Goal: Find contact information: Find contact information

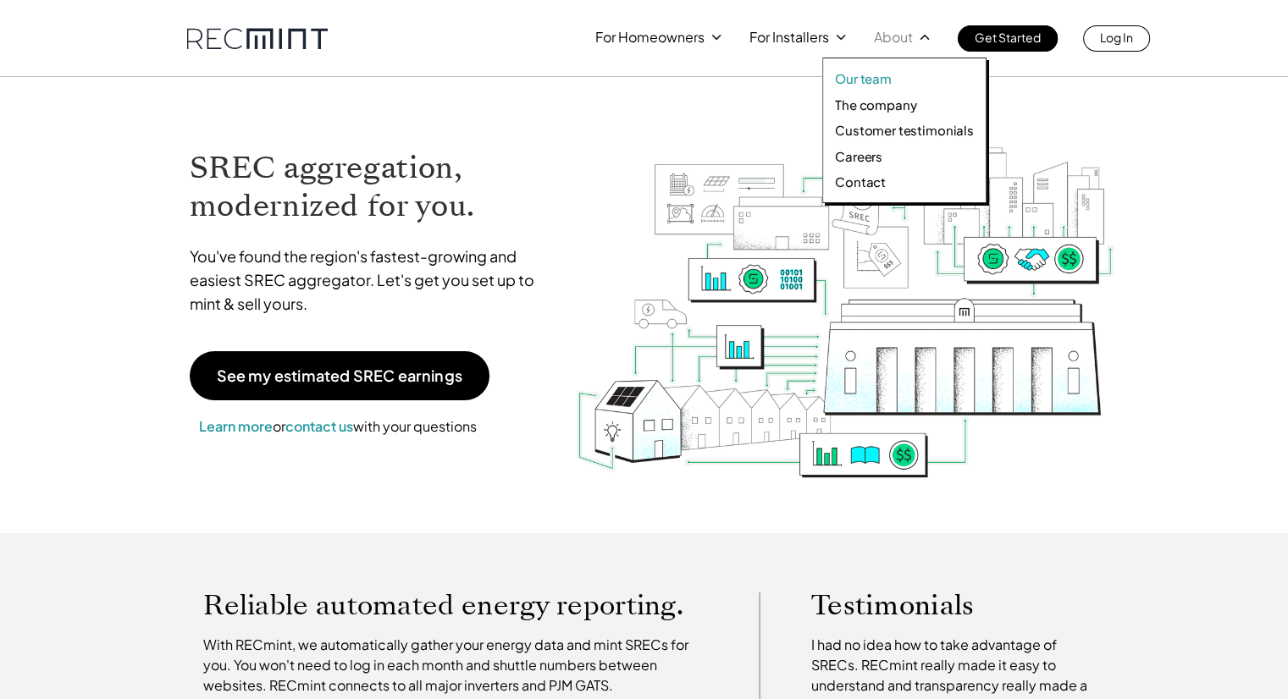
click at [870, 80] on p "Our team" at bounding box center [863, 78] width 57 height 17
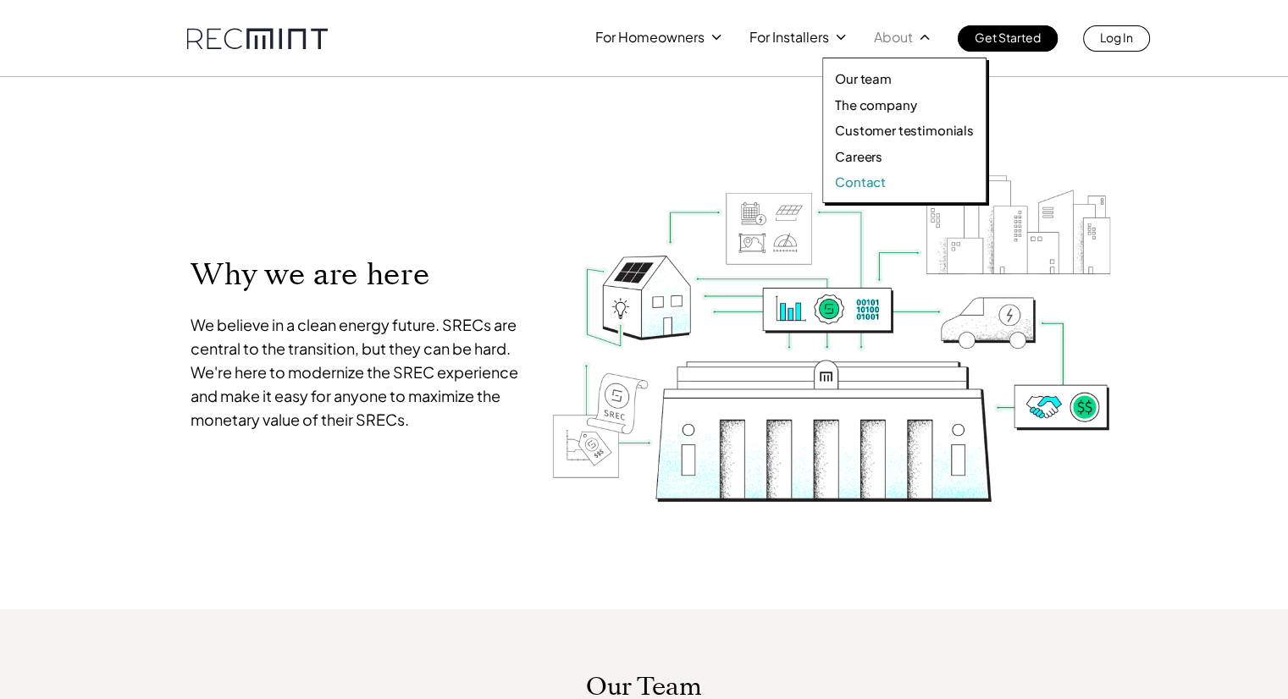
click at [858, 185] on p "Contact" at bounding box center [860, 182] width 51 height 17
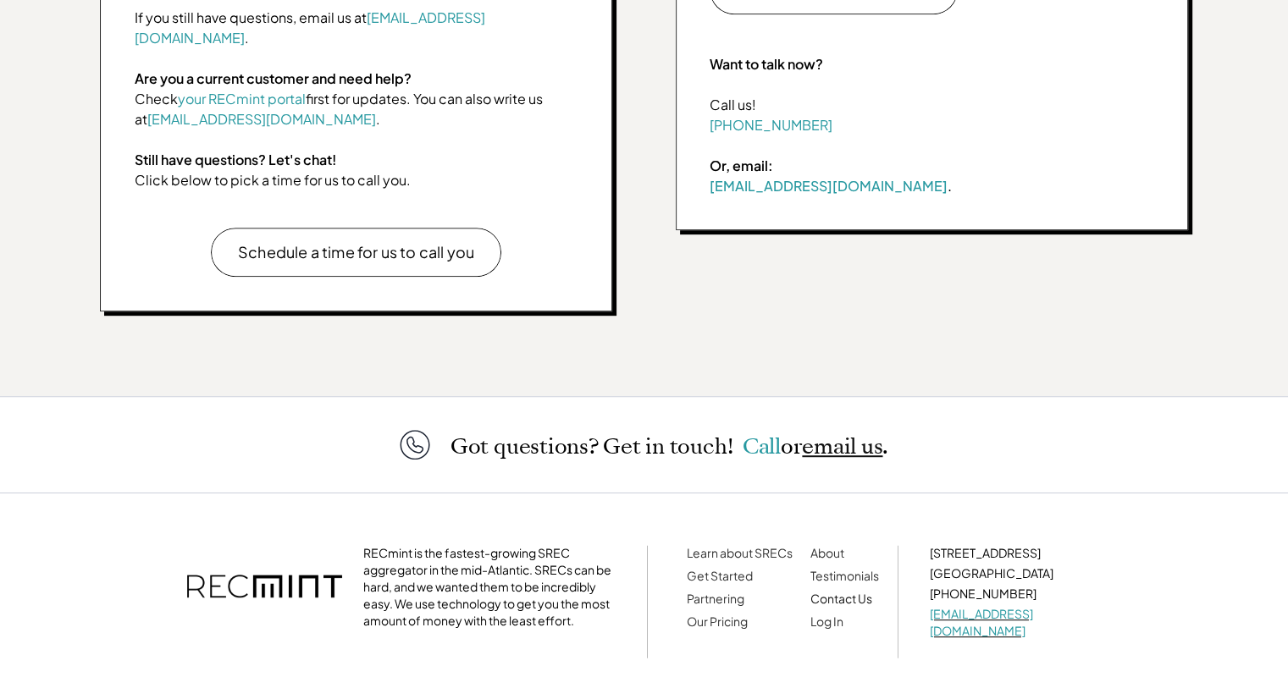
scroll to position [905, 0]
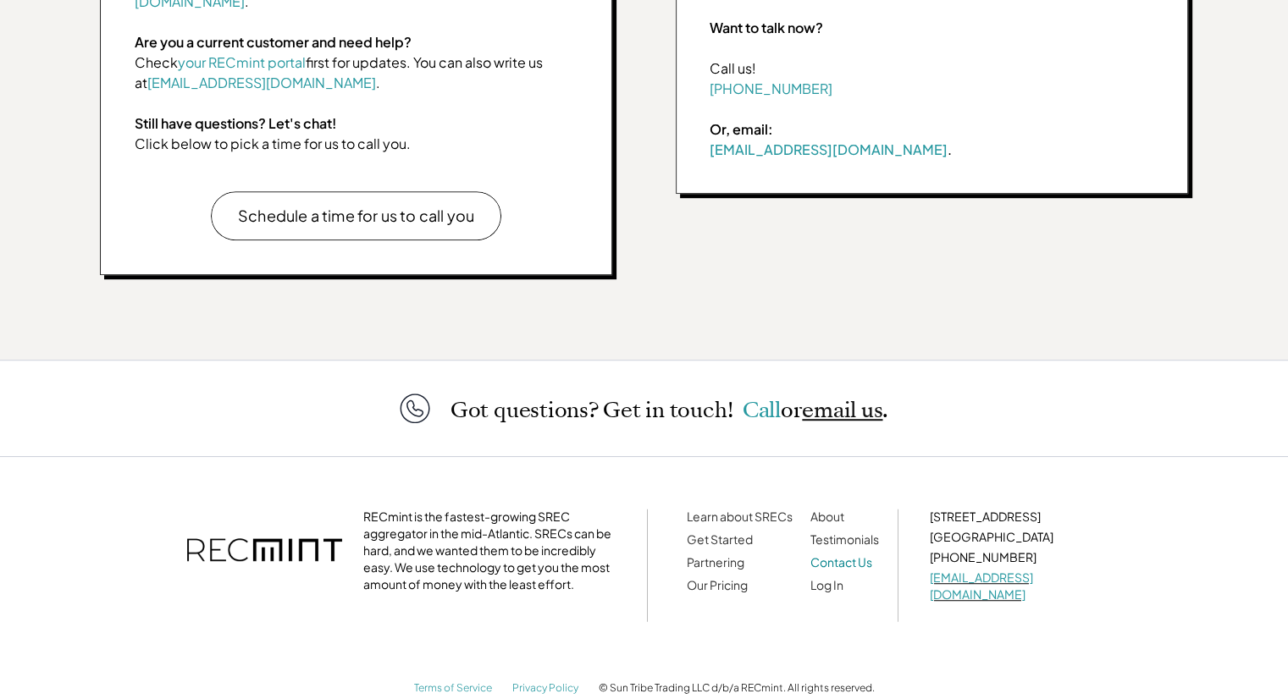
click at [842, 555] on link "Contact Us" at bounding box center [841, 562] width 62 height 15
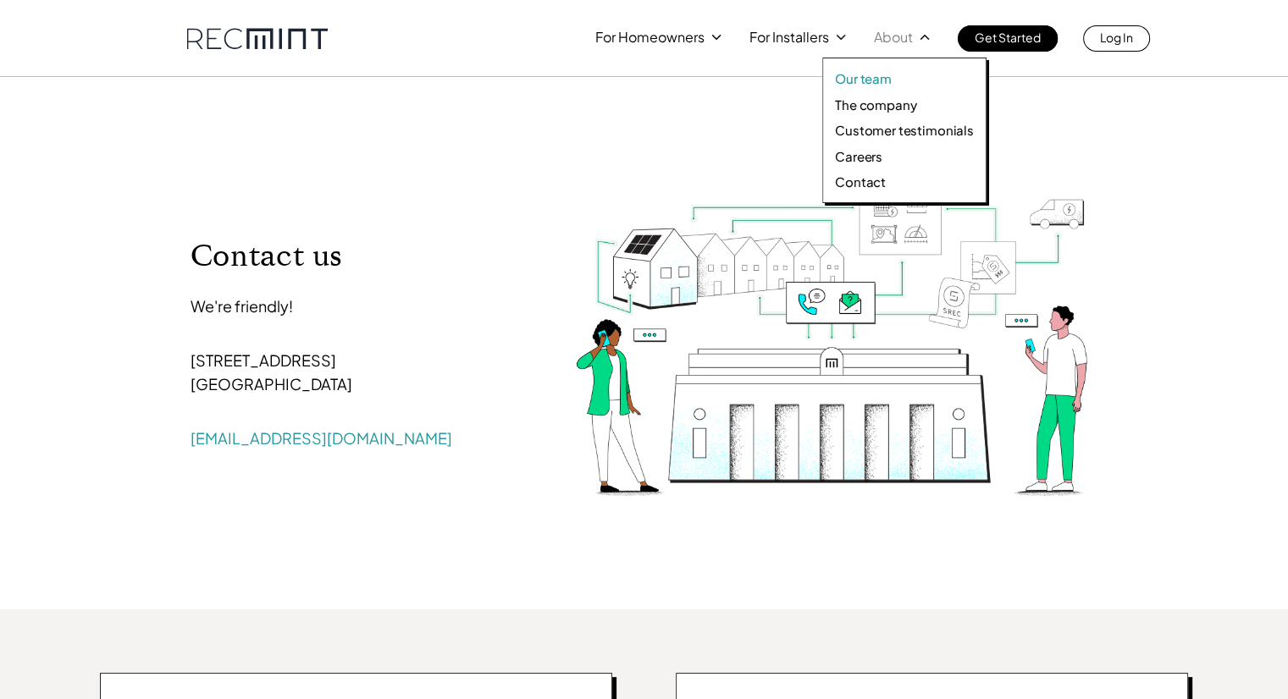
click at [875, 77] on p "Our team" at bounding box center [863, 78] width 57 height 17
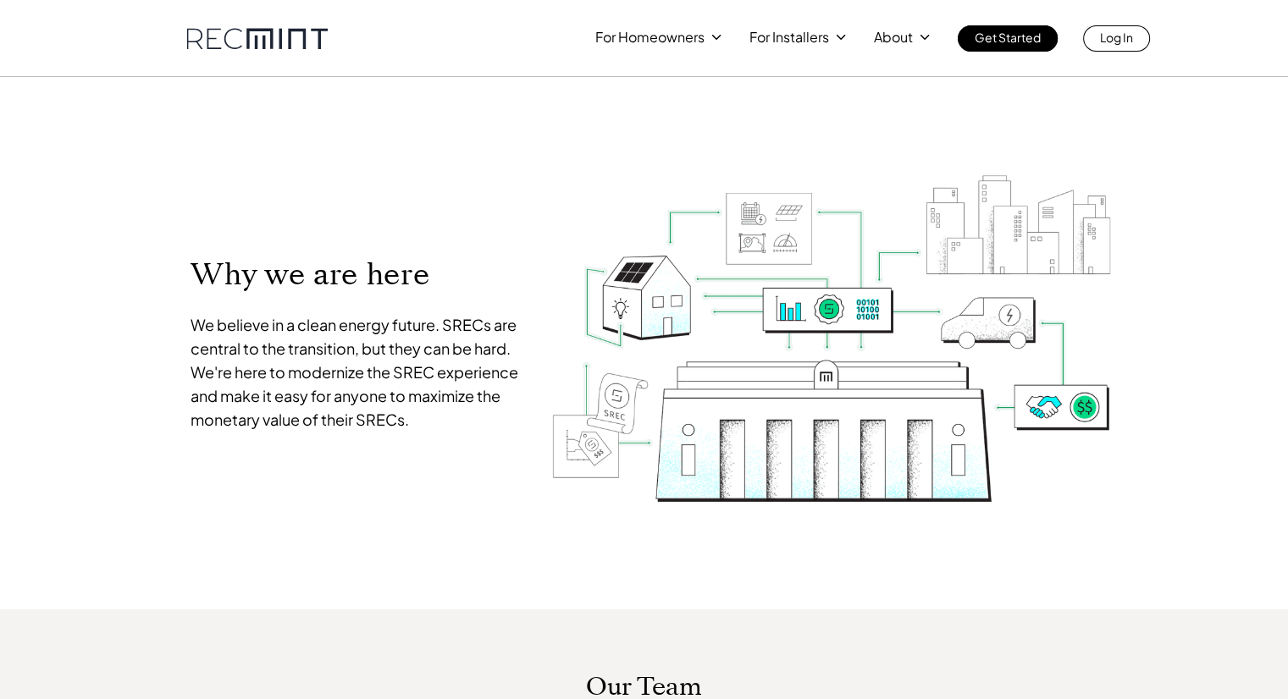
scroll to position [610, 0]
